Goal: Task Accomplishment & Management: Complete application form

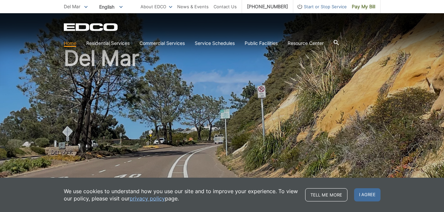
scroll to position [23, 0]
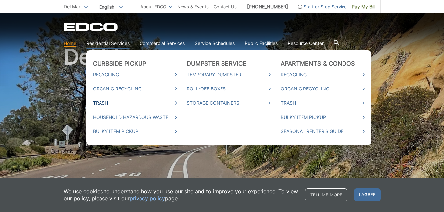
click at [172, 102] on link "Trash" at bounding box center [135, 102] width 84 height 7
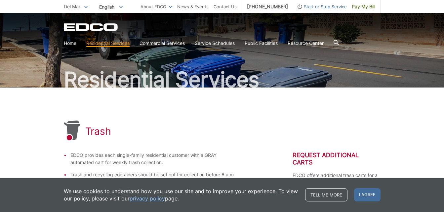
scroll to position [30, 0]
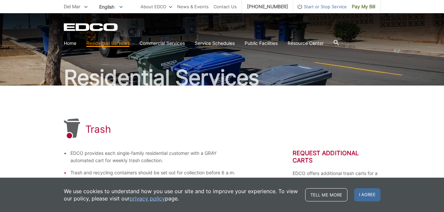
click at [370, 182] on body "Home Back Home Residential Services Overview Curbside Pickup Recycling Organic …" at bounding box center [222, 76] width 444 height 212
click at [372, 194] on span "I agree" at bounding box center [367, 194] width 26 height 13
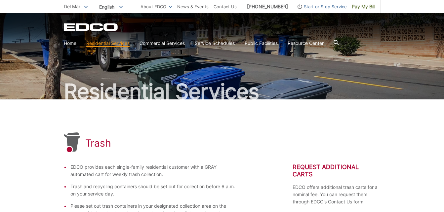
scroll to position [0, 0]
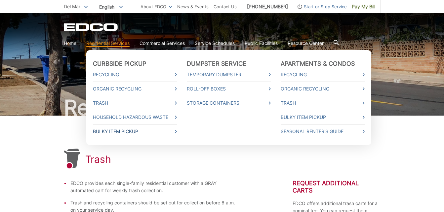
click at [123, 132] on link "Bulky Item Pickup" at bounding box center [135, 131] width 84 height 7
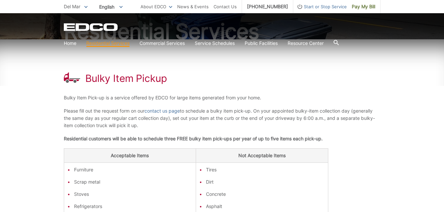
scroll to position [76, 0]
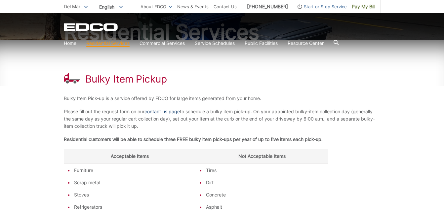
click at [165, 110] on link "contact us page" at bounding box center [161, 111] width 35 height 7
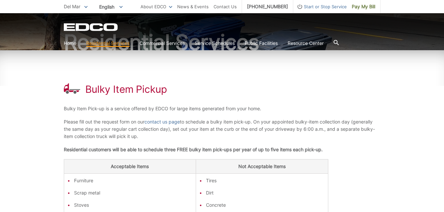
scroll to position [66, 0]
click at [171, 122] on link "contact us page" at bounding box center [161, 121] width 35 height 7
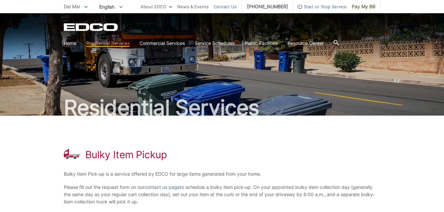
click at [232, 8] on link "Contact Us" at bounding box center [225, 6] width 23 height 7
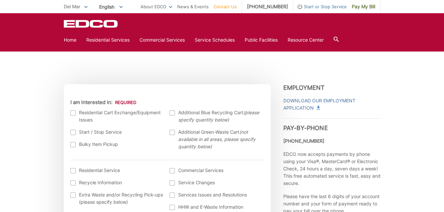
scroll to position [117, 0]
click at [72, 142] on div at bounding box center [72, 143] width 5 height 5
click at [0, 0] on input "Bulky Item Pickup" at bounding box center [0, 0] width 0 height 0
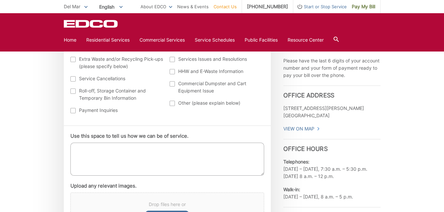
scroll to position [253, 0]
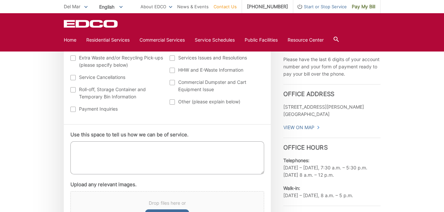
click at [90, 150] on textarea "Use this space to tell us how we can be of service." at bounding box center [167, 157] width 194 height 33
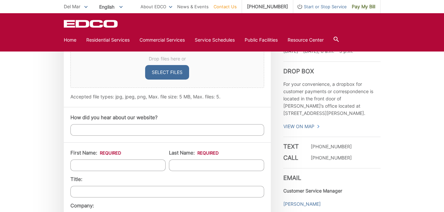
scroll to position [402, 0]
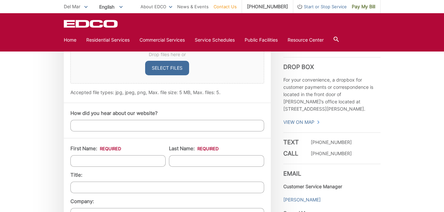
type textarea "I would like to schedule a bulky item pick-up for two twin mattresses and maybe…"
click at [95, 126] on input "How did you hear about our website?" at bounding box center [167, 126] width 194 height 12
type input "g"
type input "Google"
type input "[PERSON_NAME]"
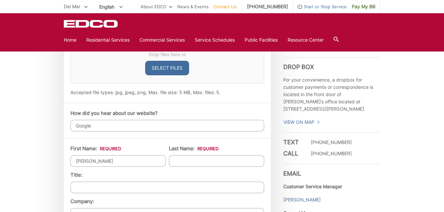
type input "[PERSON_NAME]"
type input "xxx-xx-xxxx"
type input "[STREET_ADDRESS]"
type input "DEL MAR"
type input "92014"
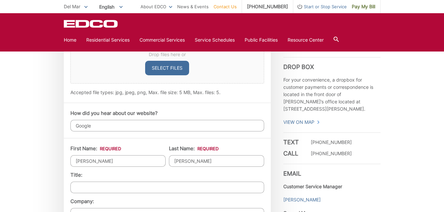
type input "8582638496"
type input "[PERSON_NAME][EMAIL_ADDRESS][PERSON_NAME][DOMAIN_NAME]"
type input "[PHONE_NUMBER]"
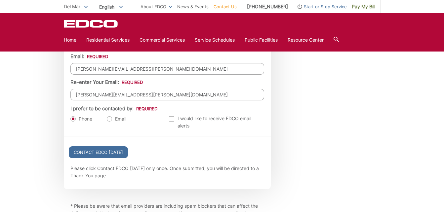
scroll to position [681, 0]
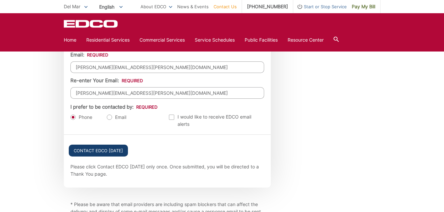
click at [113, 153] on input "Contact EDCO [DATE]" at bounding box center [98, 151] width 59 height 12
